Goal: Task Accomplishment & Management: Complete application form

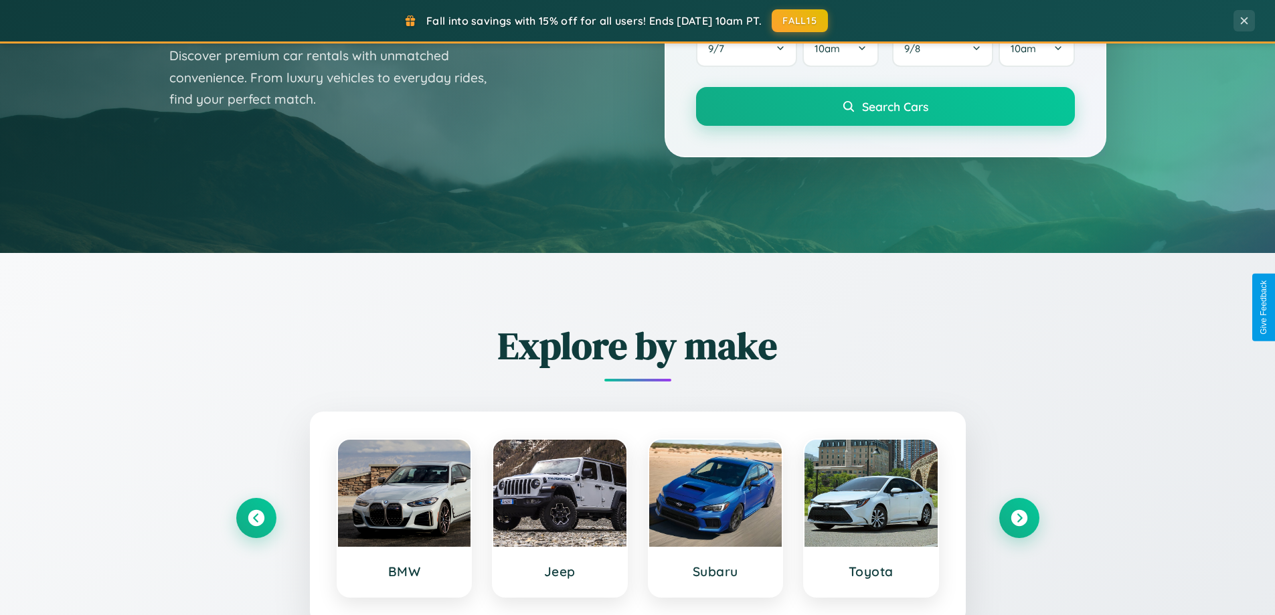
scroll to position [2576, 0]
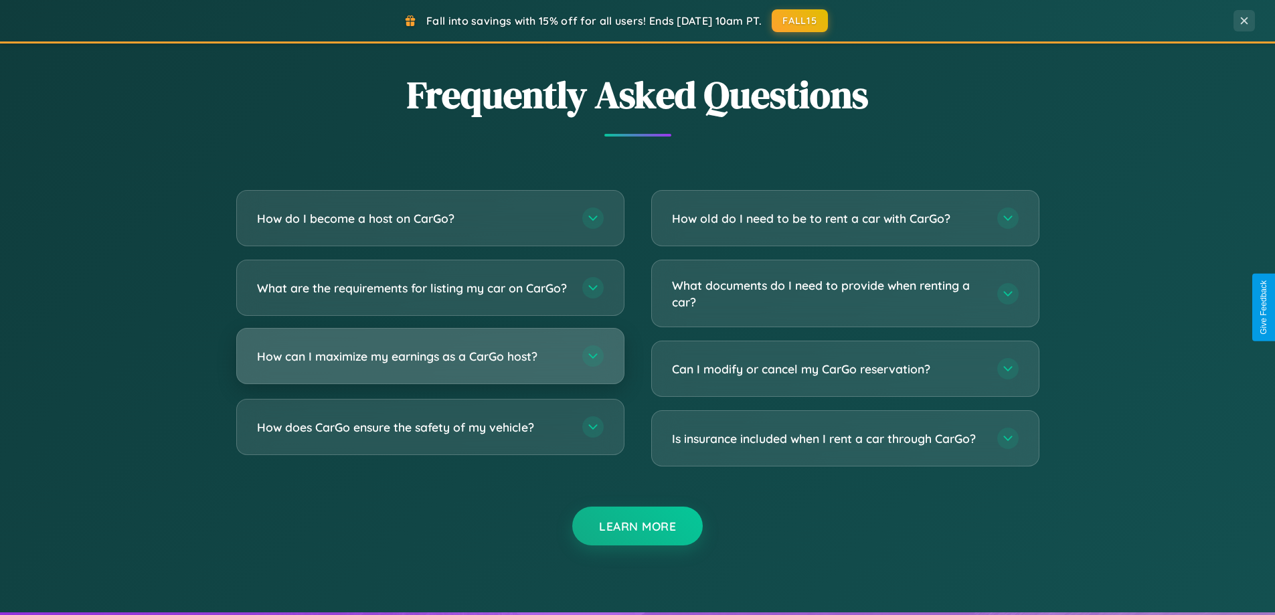
click at [430, 365] on h3 "How can I maximize my earnings as a CarGo host?" at bounding box center [413, 356] width 312 height 17
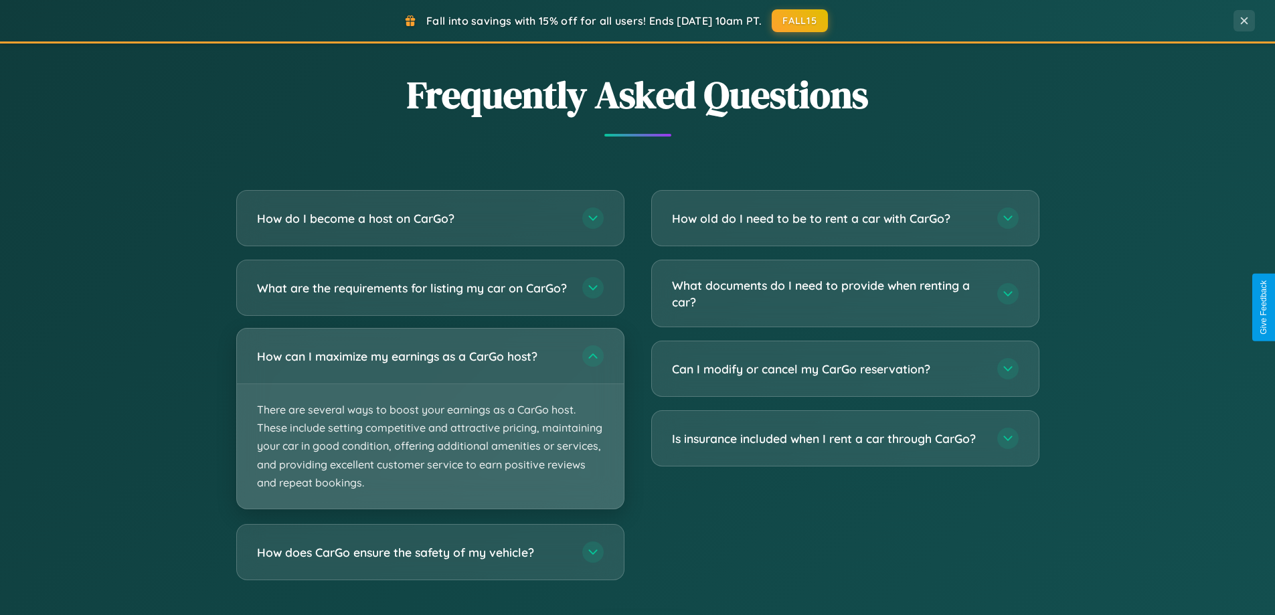
click at [430, 430] on p "There are several ways to boost your earnings as a CarGo host. These include se…" at bounding box center [430, 446] width 387 height 125
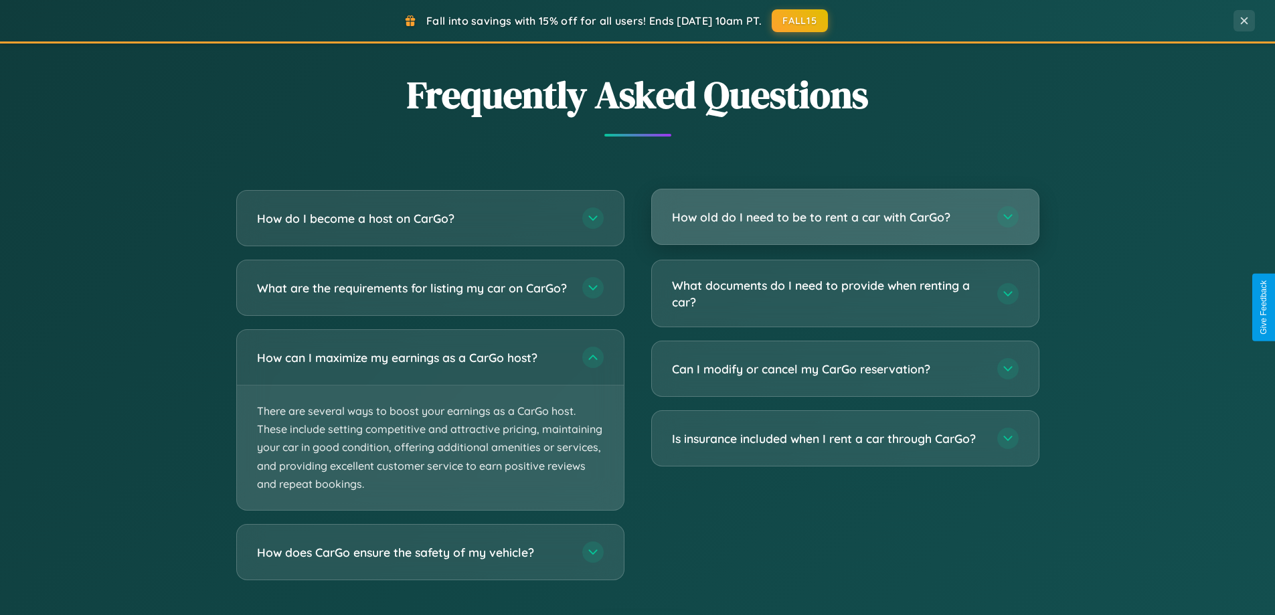
click at [845, 218] on h3 "How old do I need to be to rent a car with CarGo?" at bounding box center [828, 217] width 312 height 17
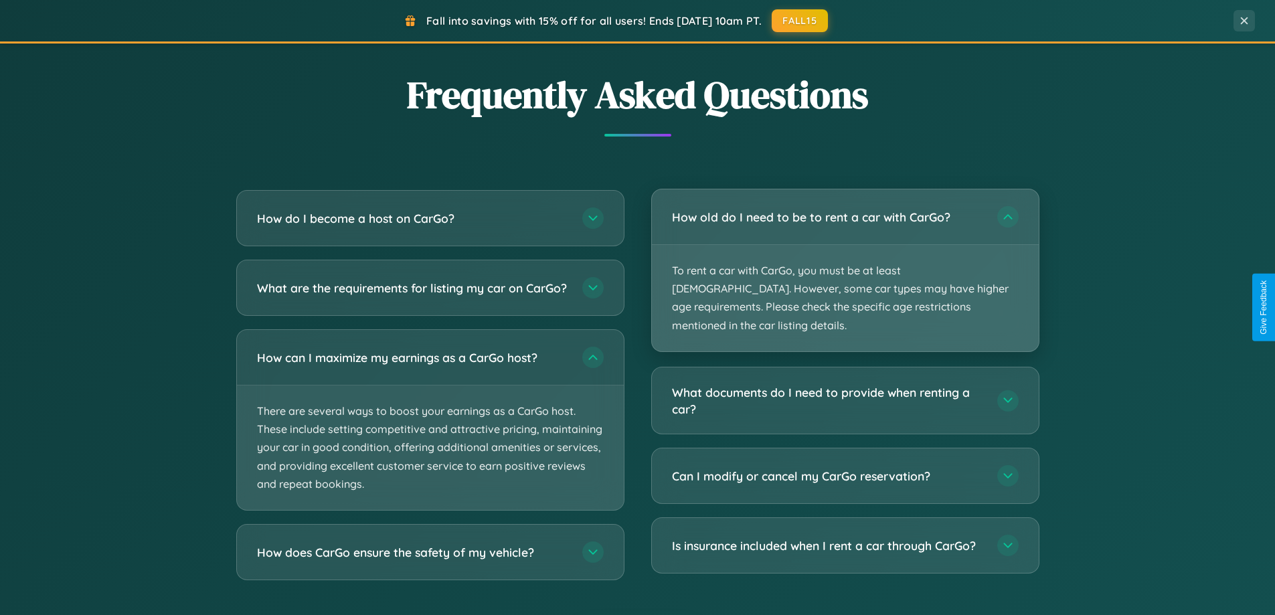
click at [845, 261] on p "To rent a car with CarGo, you must be at least [DEMOGRAPHIC_DATA]. However, som…" at bounding box center [845, 298] width 387 height 106
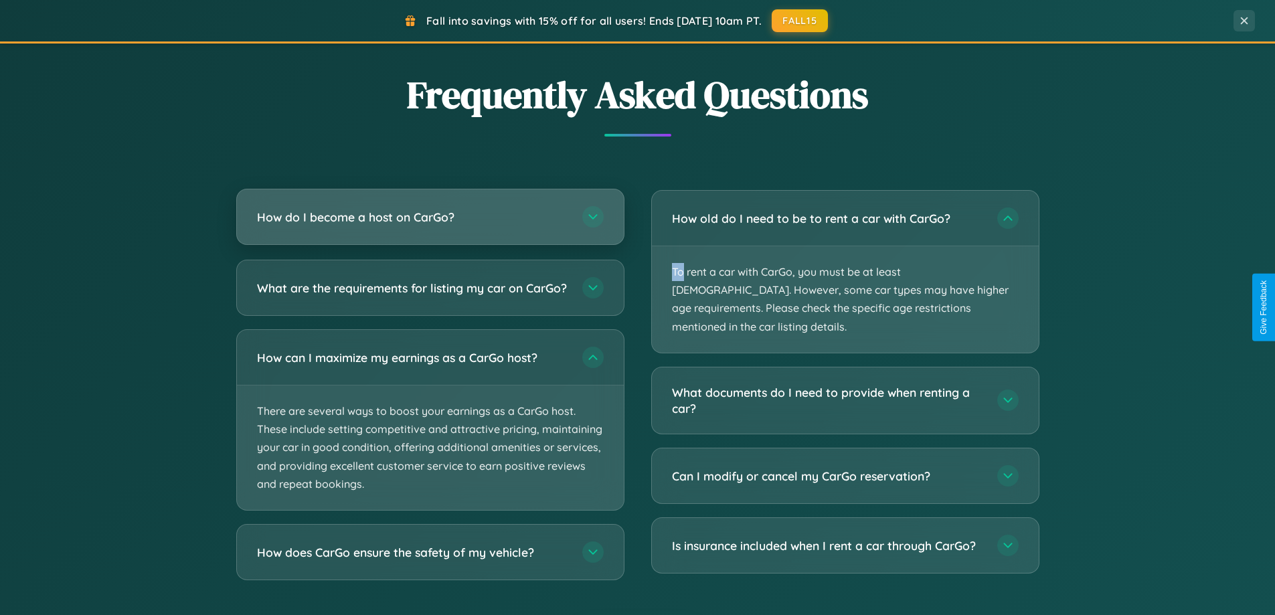
click at [430, 217] on h3 "How do I become a host on CarGo?" at bounding box center [413, 217] width 312 height 17
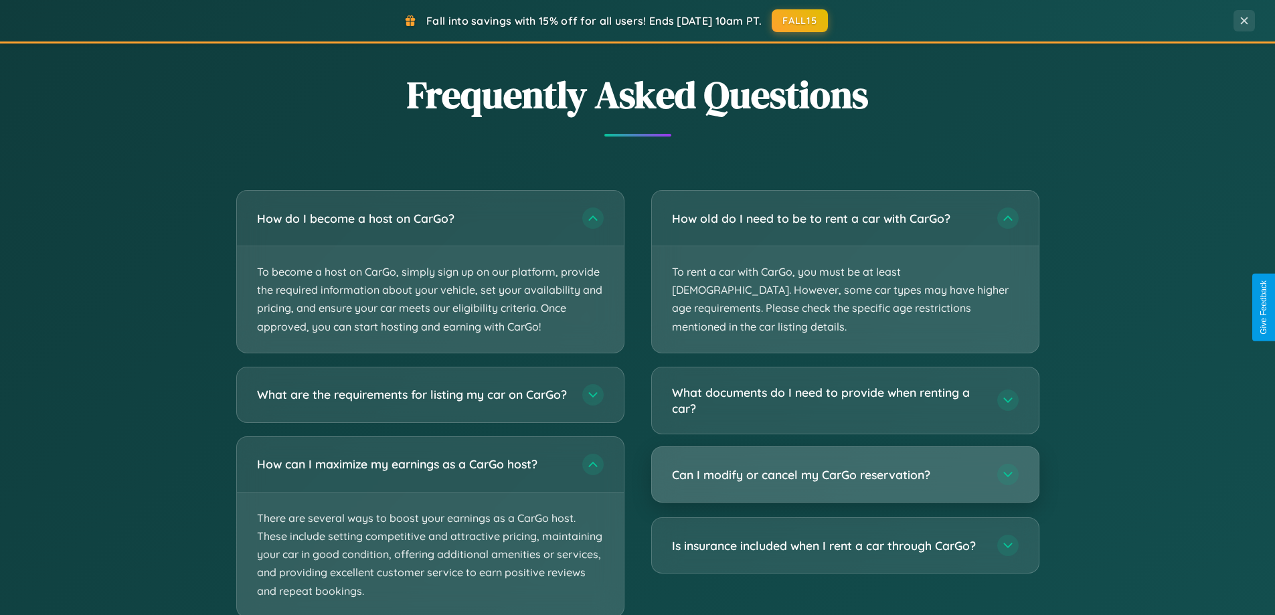
click at [845, 467] on h3 "Can I modify or cancel my CarGo reservation?" at bounding box center [828, 475] width 312 height 17
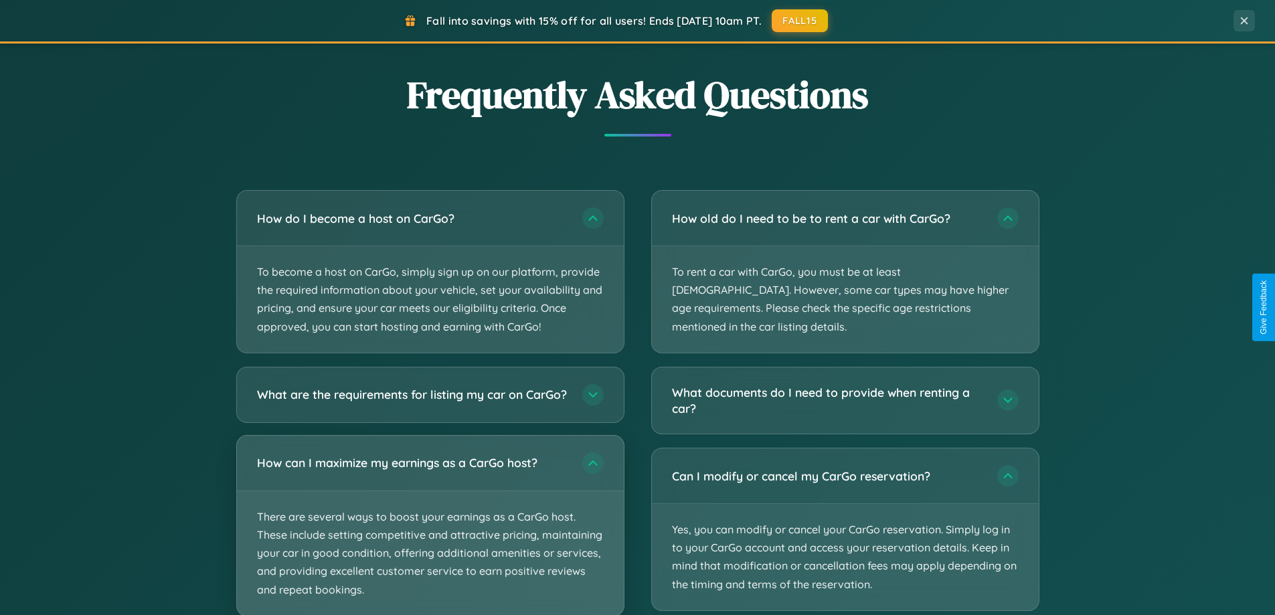
click at [430, 531] on p "There are several ways to boost your earnings as a CarGo host. These include se…" at bounding box center [430, 553] width 387 height 125
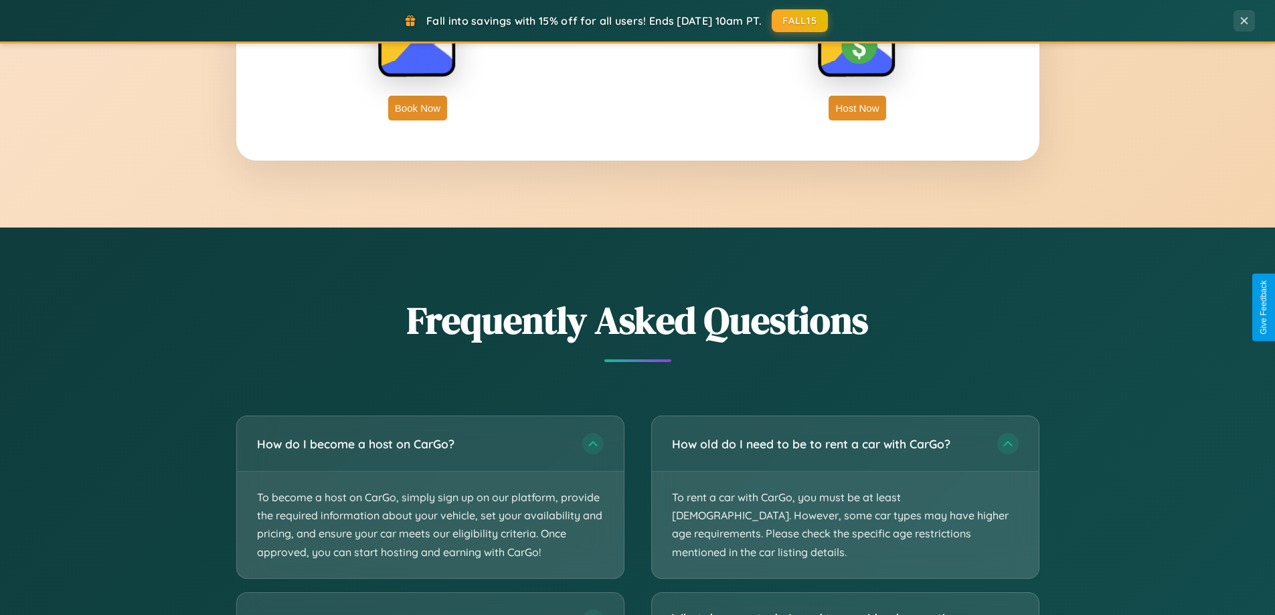
scroll to position [2151, 0]
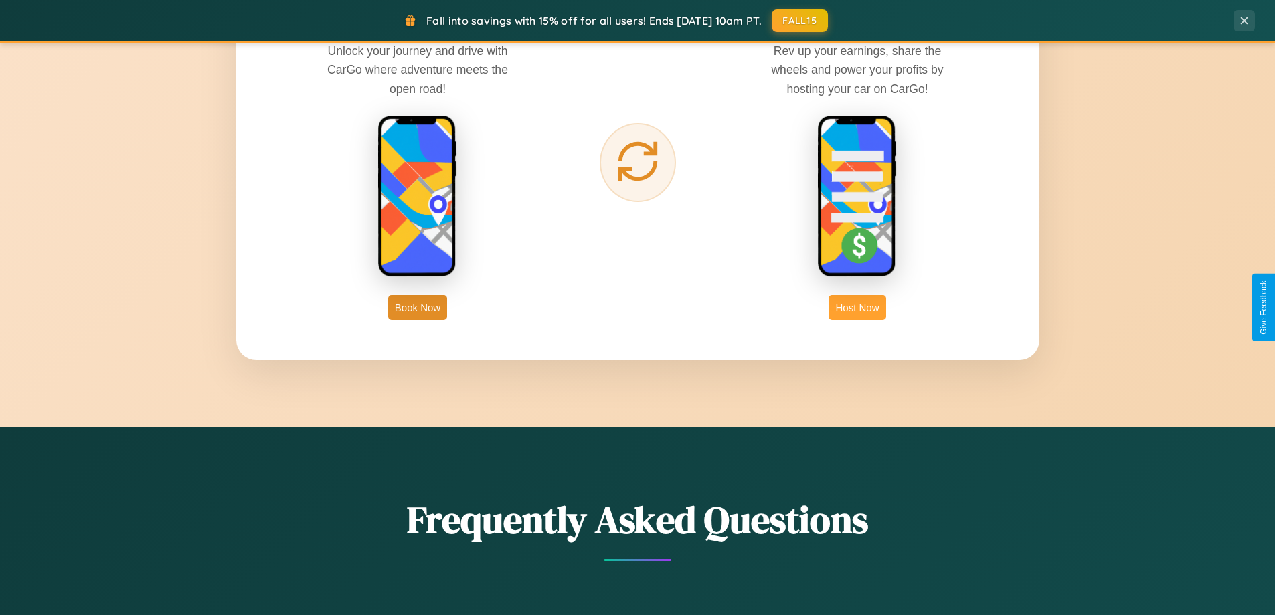
click at [858, 307] on button "Host Now" at bounding box center [857, 307] width 57 height 25
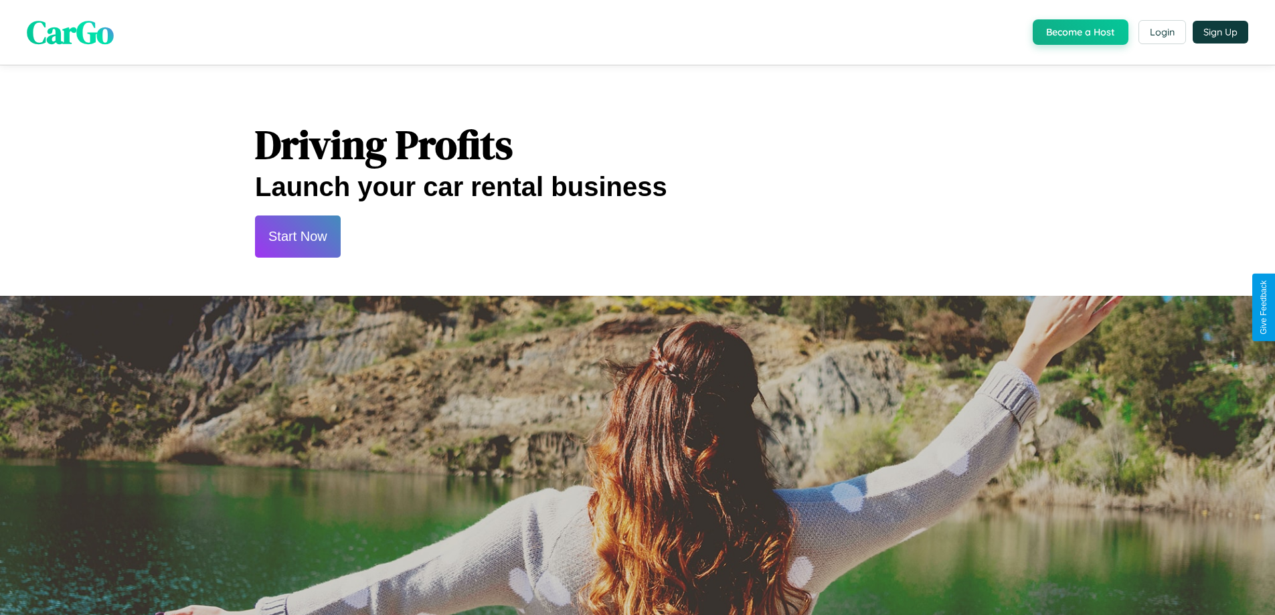
click at [297, 236] on button "Start Now" at bounding box center [298, 237] width 86 height 42
